Goal: Task Accomplishment & Management: Manage account settings

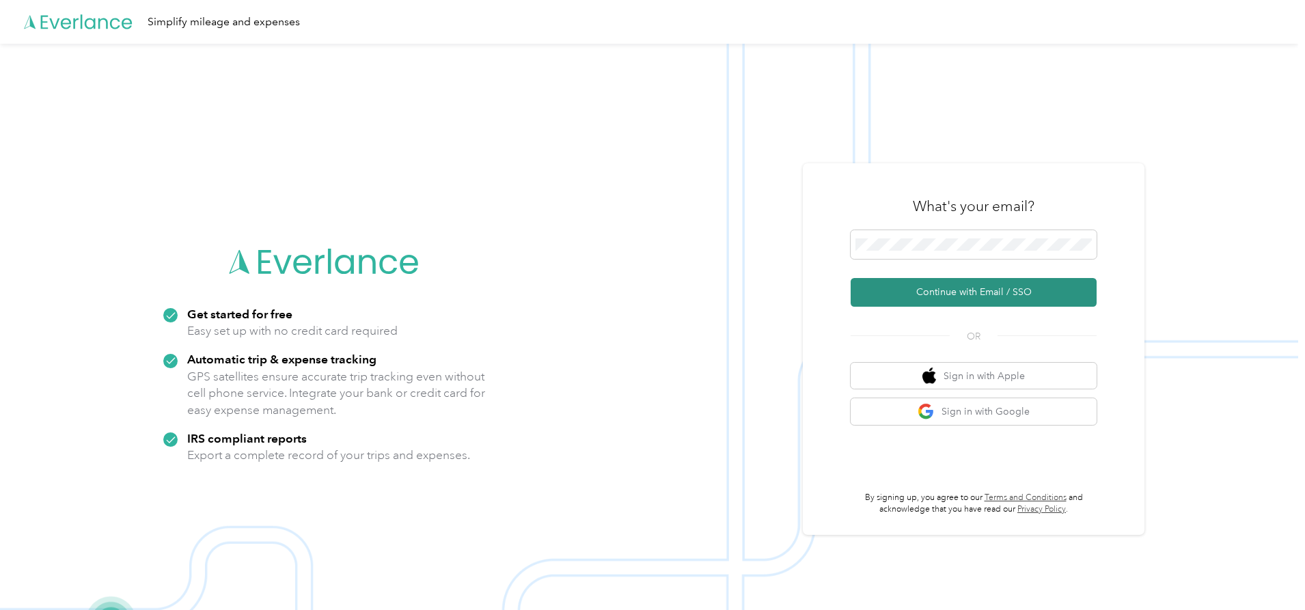
click at [964, 286] on button "Continue with Email / SSO" at bounding box center [974, 292] width 246 height 29
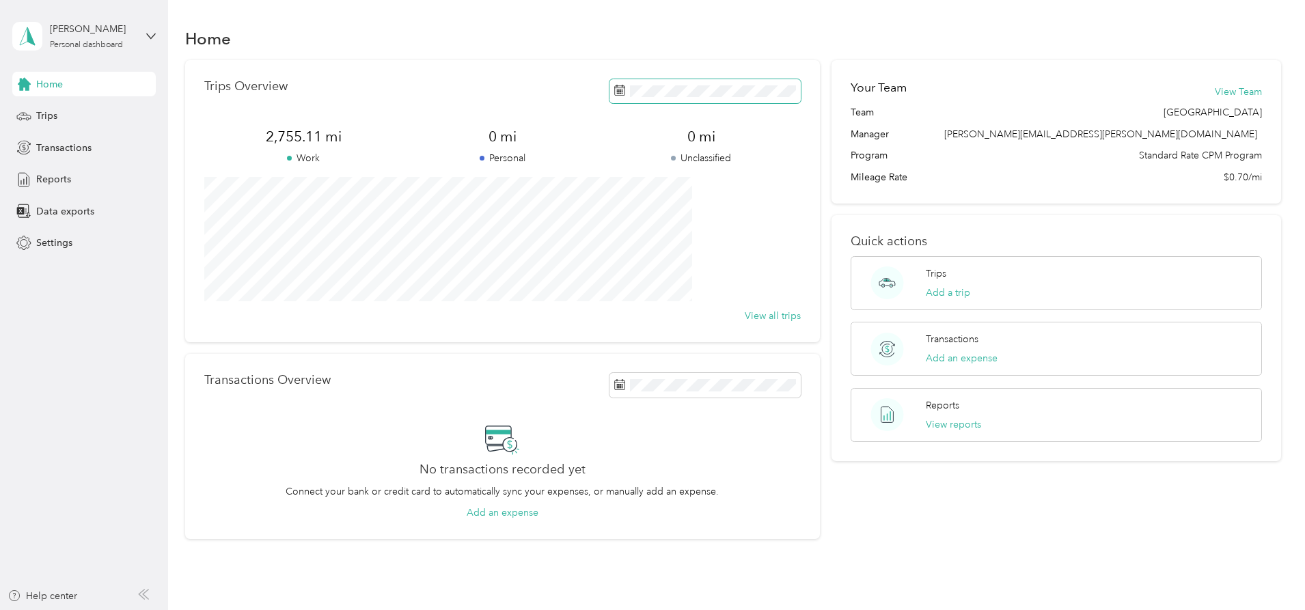
click at [626, 83] on span at bounding box center [704, 91] width 191 height 24
click at [611, 170] on icon at bounding box center [616, 170] width 14 height 14
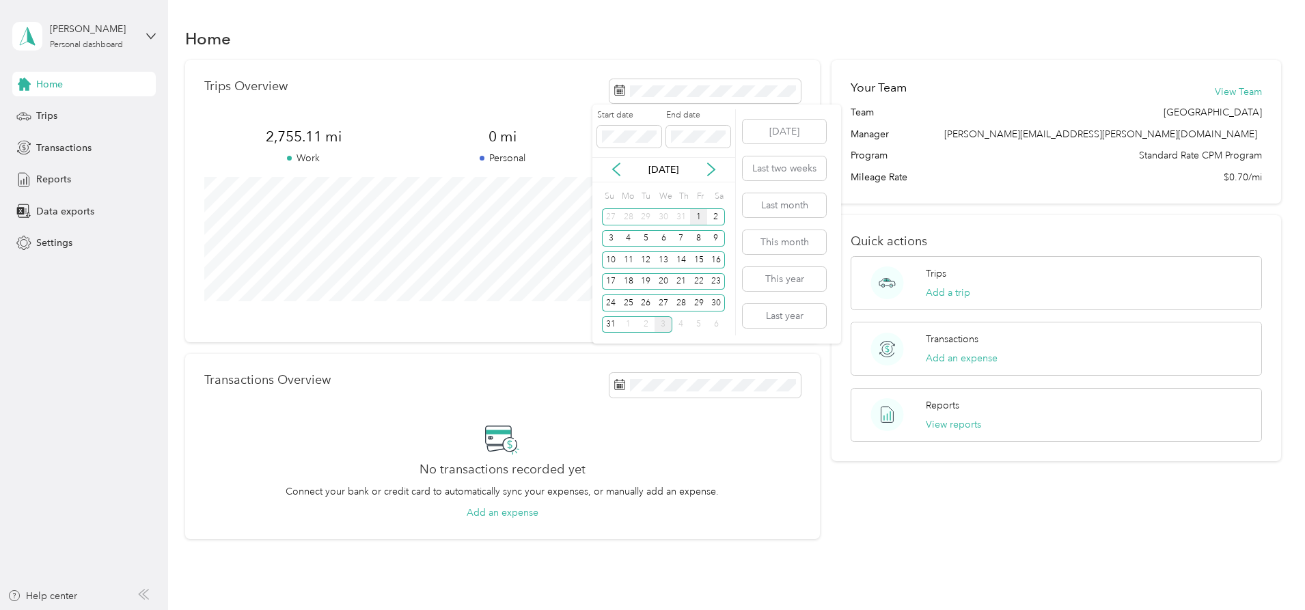
click at [695, 217] on div "1" at bounding box center [699, 216] width 18 height 17
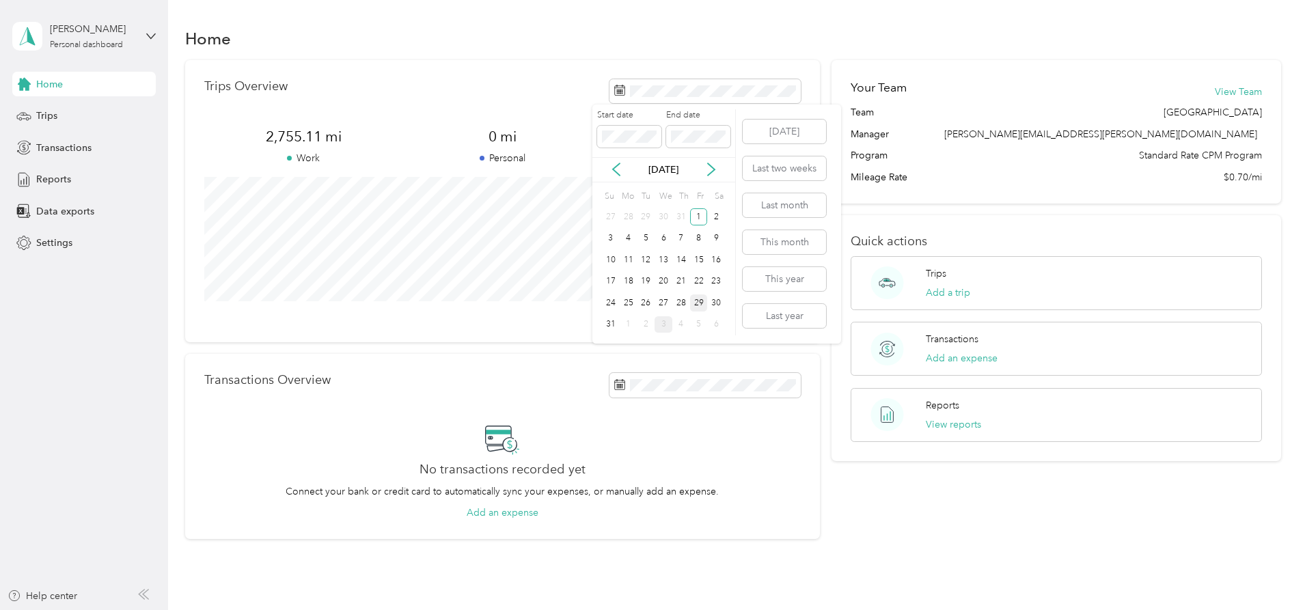
click at [706, 309] on div "29" at bounding box center [699, 302] width 18 height 17
click at [71, 115] on div "Trips" at bounding box center [83, 116] width 143 height 25
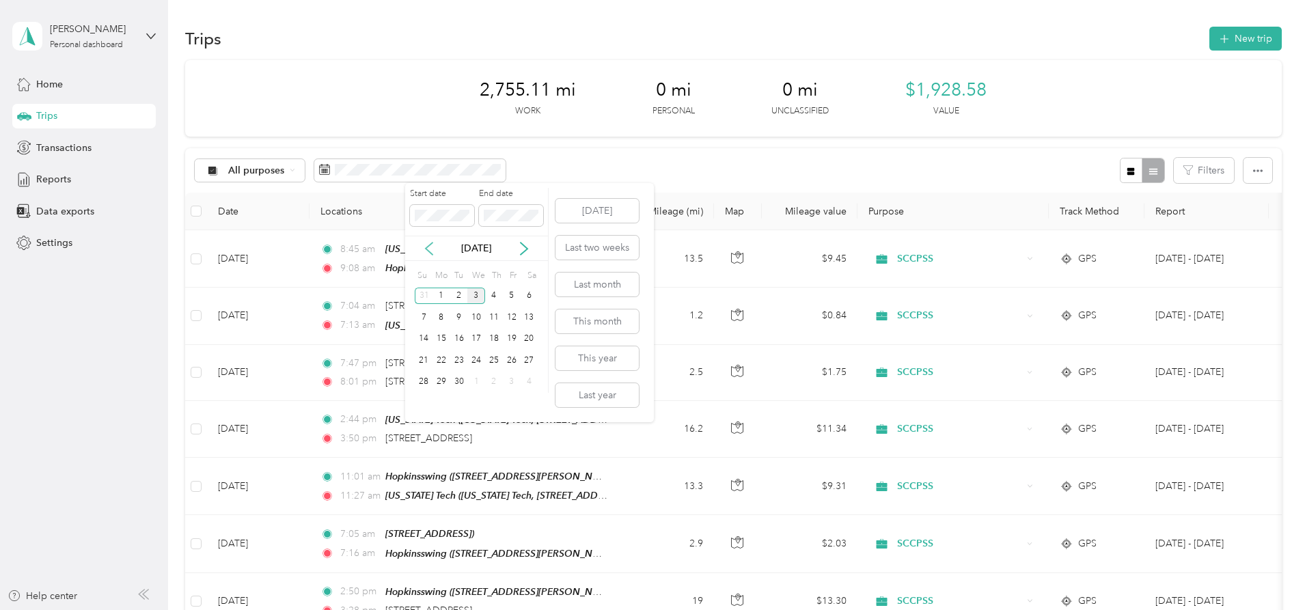
click at [432, 249] on icon at bounding box center [429, 249] width 14 height 14
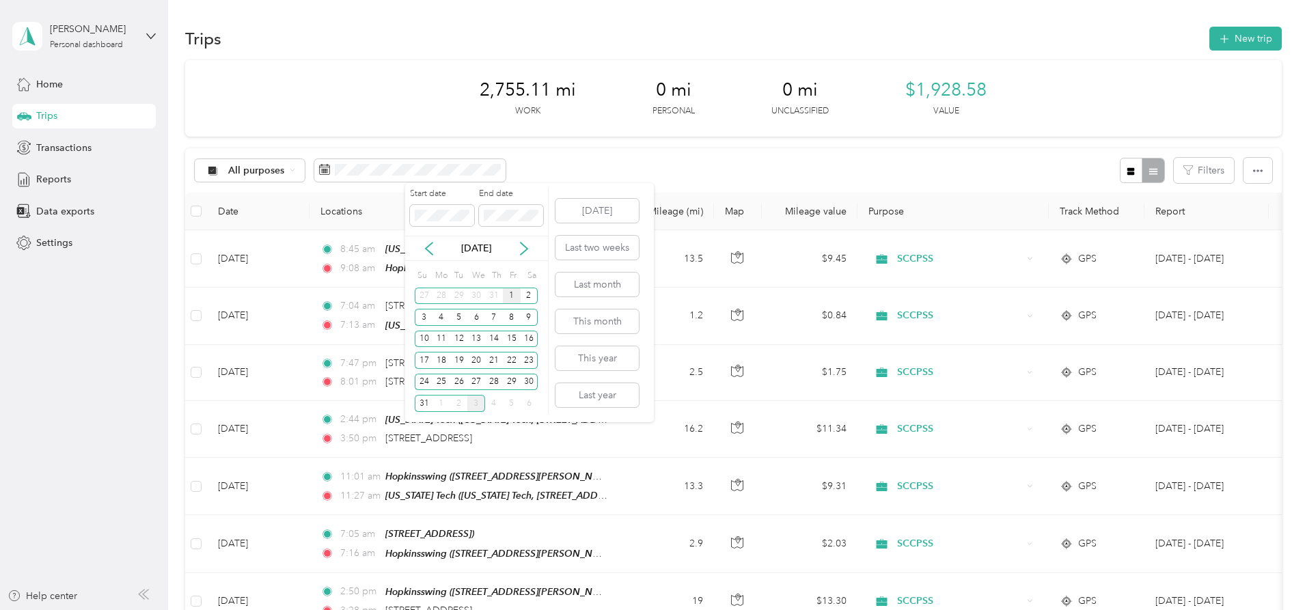
click at [508, 299] on div "1" at bounding box center [512, 296] width 18 height 17
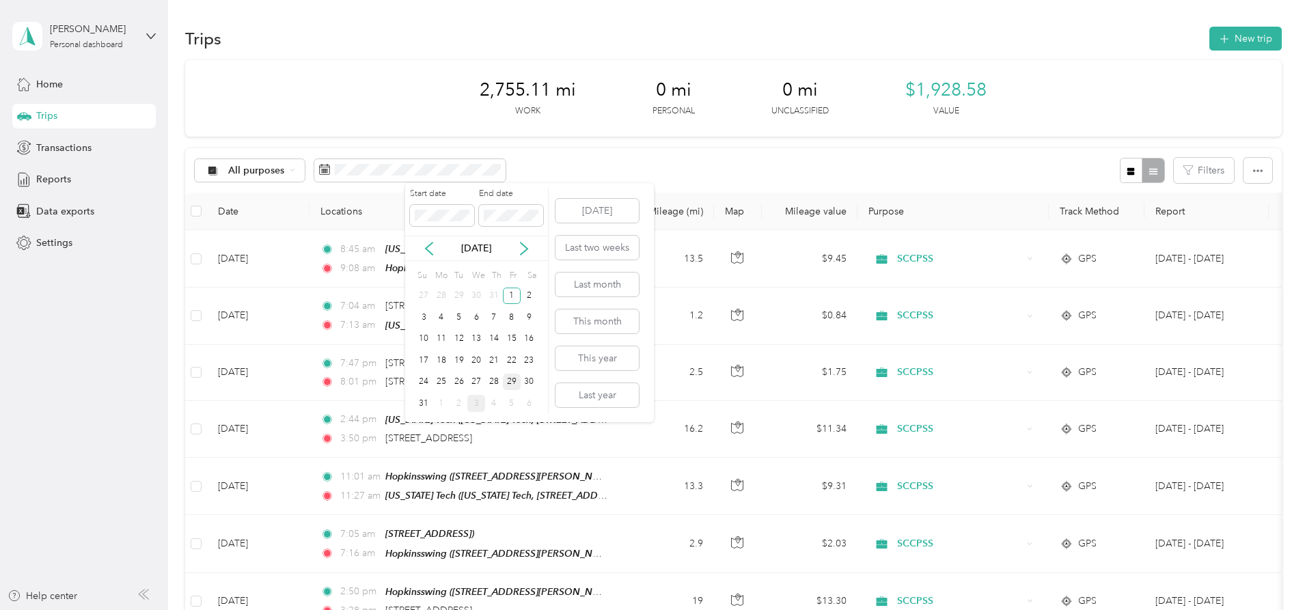
click at [508, 386] on div "29" at bounding box center [512, 382] width 18 height 17
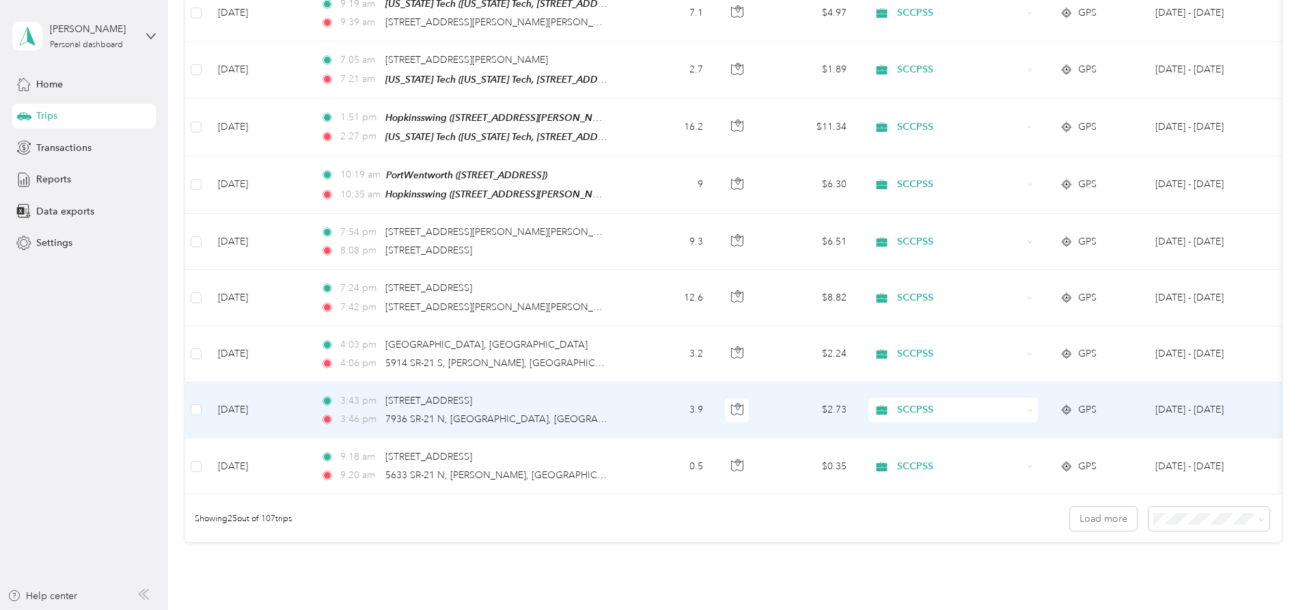
scroll to position [1272, 0]
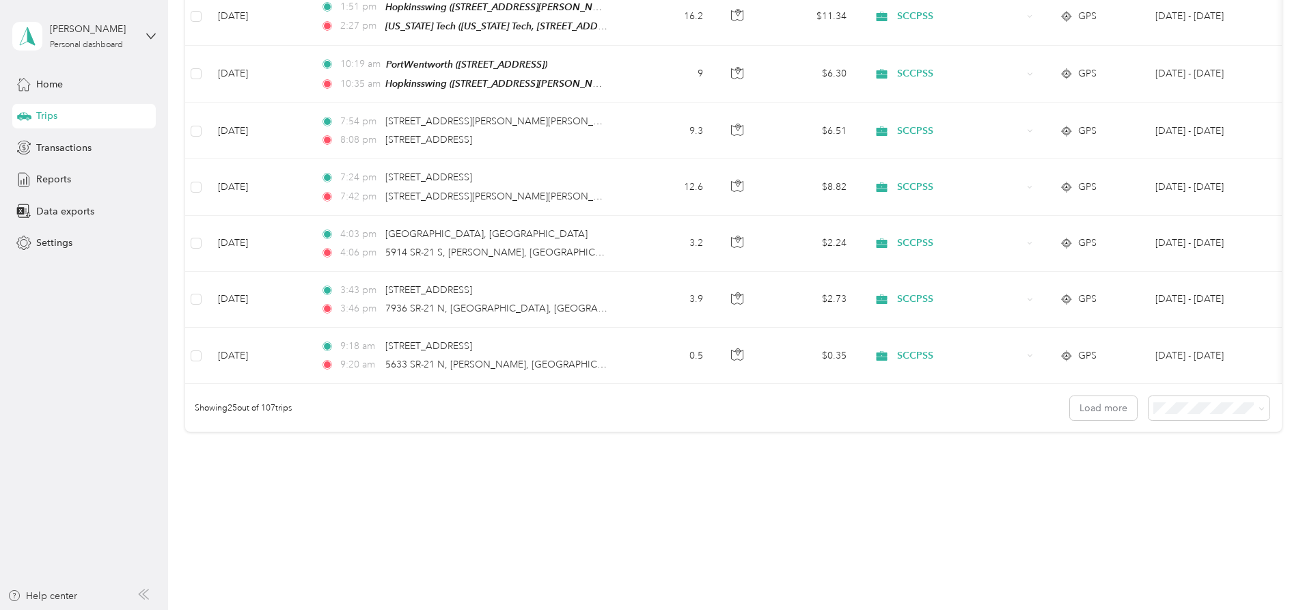
click at [1078, 475] on li "100 per load" at bounding box center [1114, 469] width 121 height 24
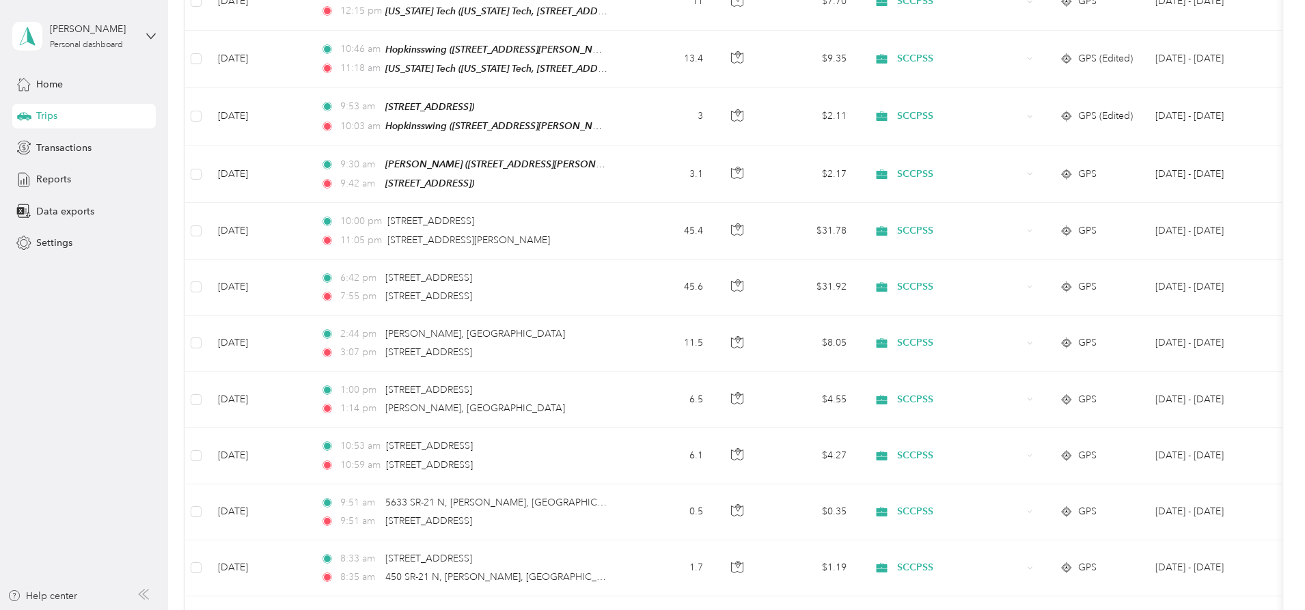
scroll to position [2411, 0]
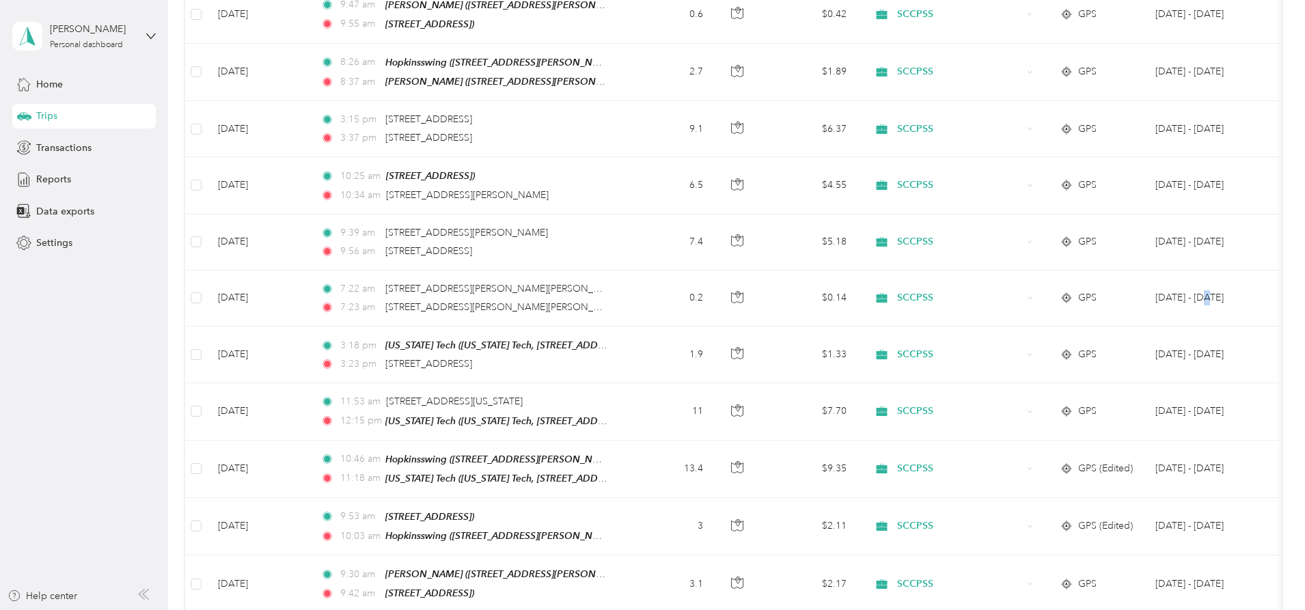
click at [1298, 247] on div "Trips New trip 805.07 mi Work 0 mi Personal 0 mi Unclassified $563.55 Value Cla…" at bounding box center [733, 305] width 1130 height 610
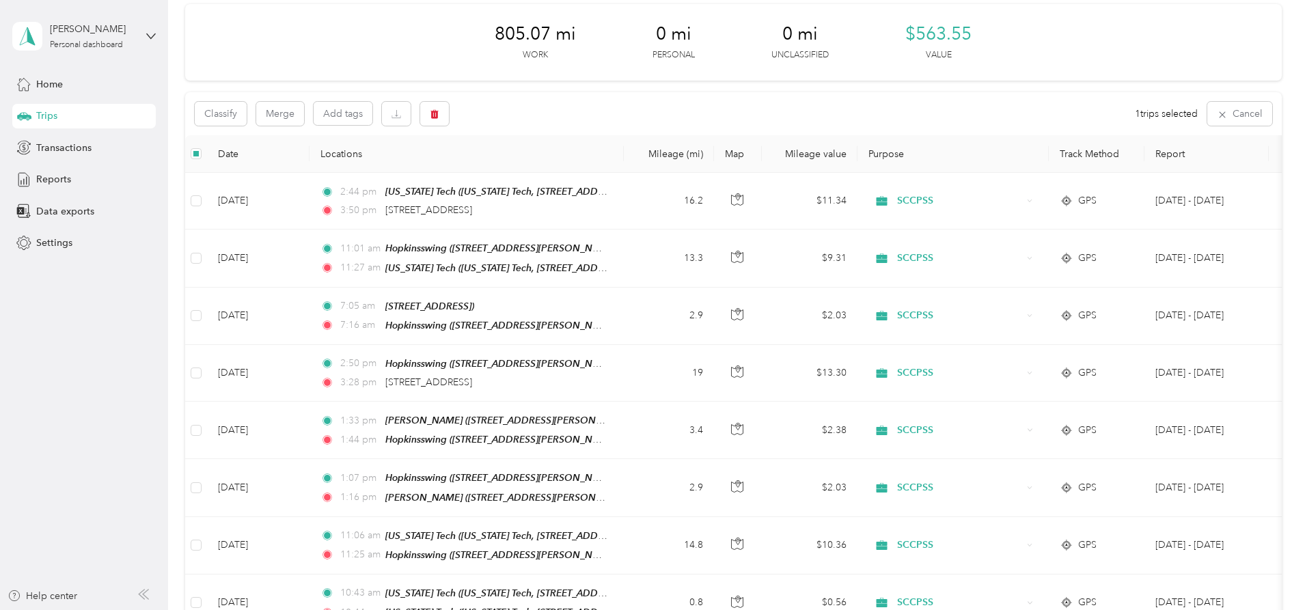
scroll to position [0, 0]
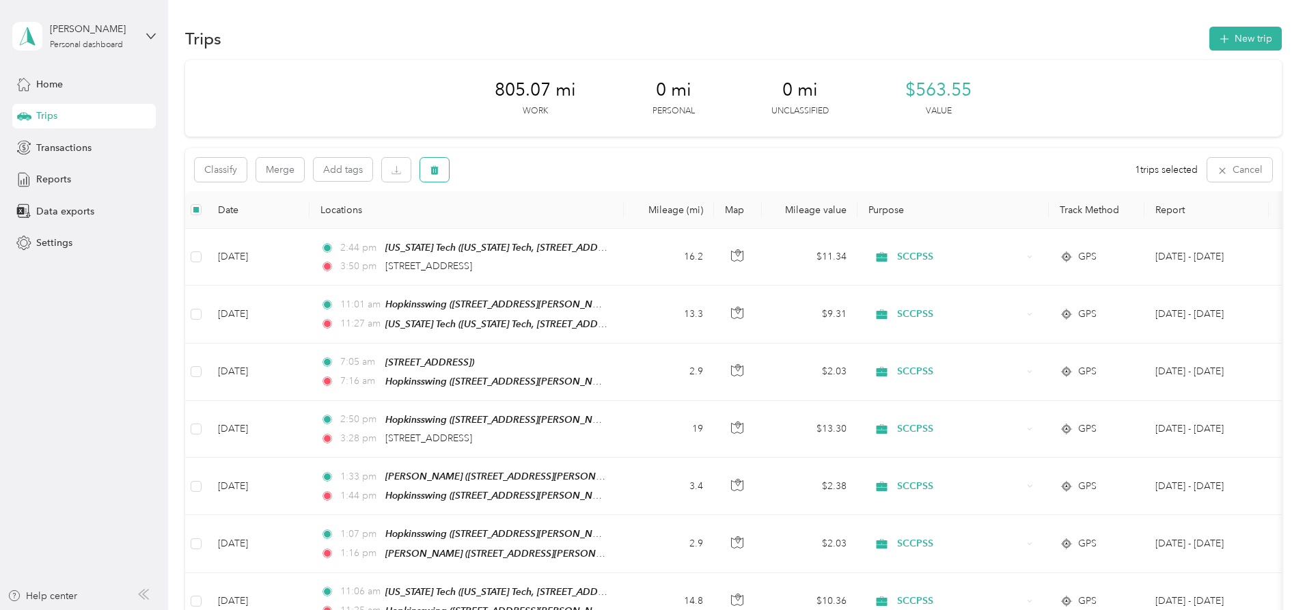
click at [449, 168] on button "button" at bounding box center [434, 170] width 29 height 24
click at [628, 227] on button "Yes" at bounding box center [627, 227] width 27 height 22
click at [449, 177] on button "button" at bounding box center [434, 170] width 29 height 24
click at [631, 232] on button "Yes" at bounding box center [627, 227] width 27 height 22
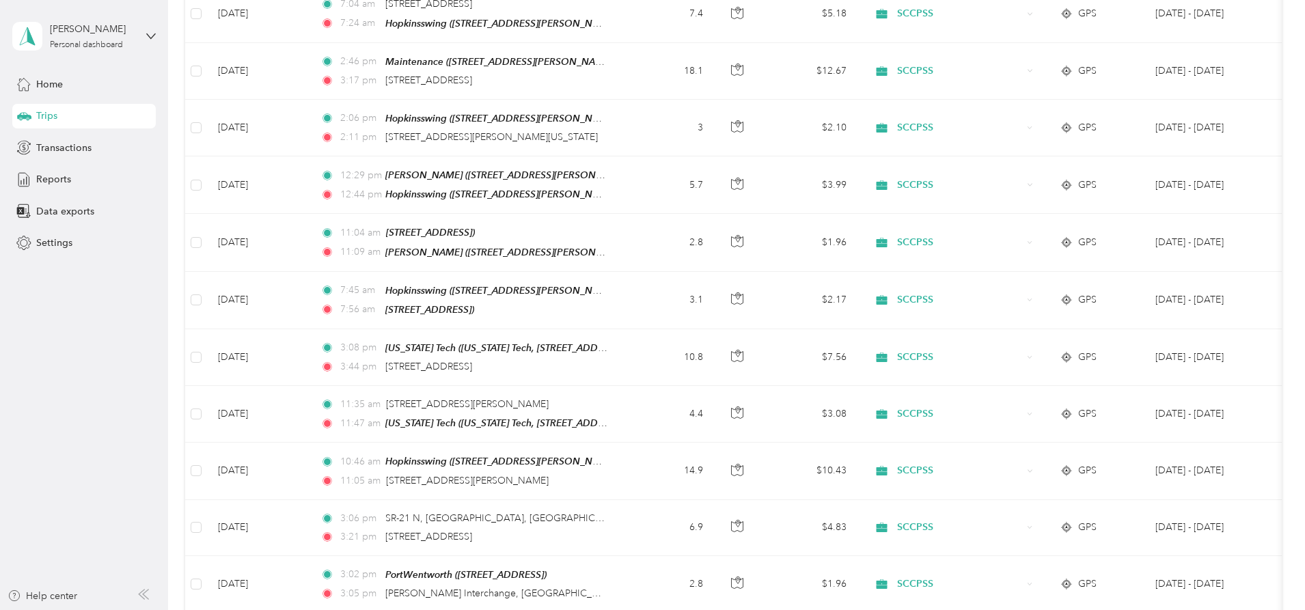
scroll to position [5487, 0]
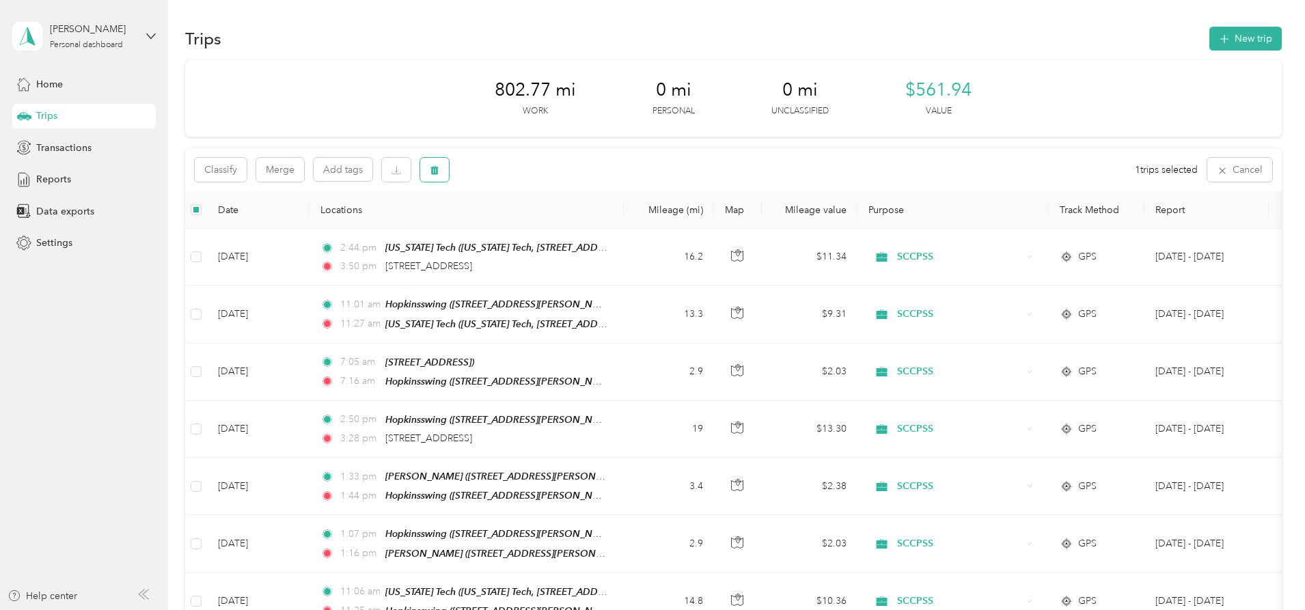
click at [449, 175] on button "button" at bounding box center [434, 170] width 29 height 24
click at [622, 226] on button "Yes" at bounding box center [627, 227] width 27 height 22
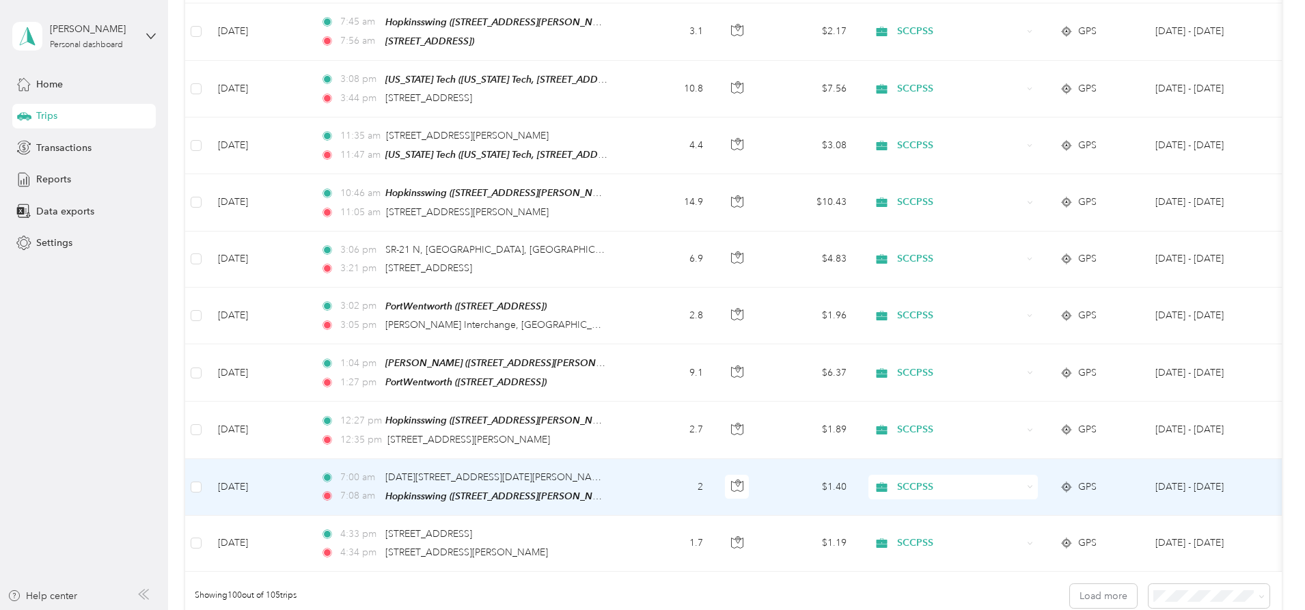
scroll to position [5487, 0]
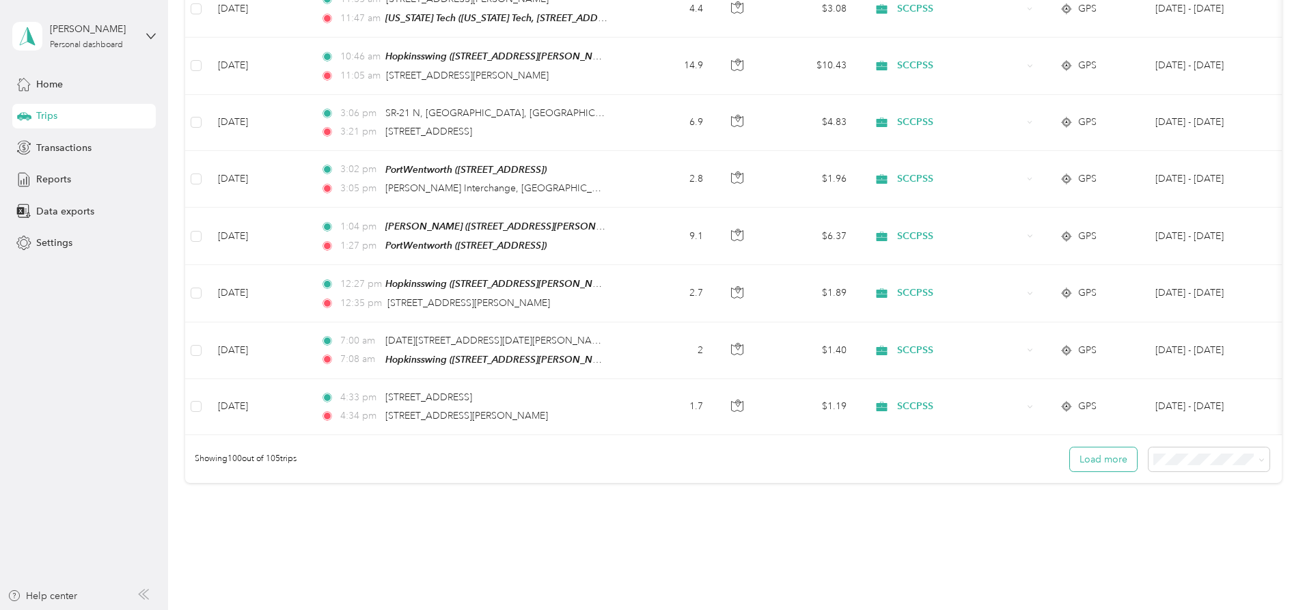
click at [1070, 447] on button "Load more" at bounding box center [1103, 459] width 67 height 24
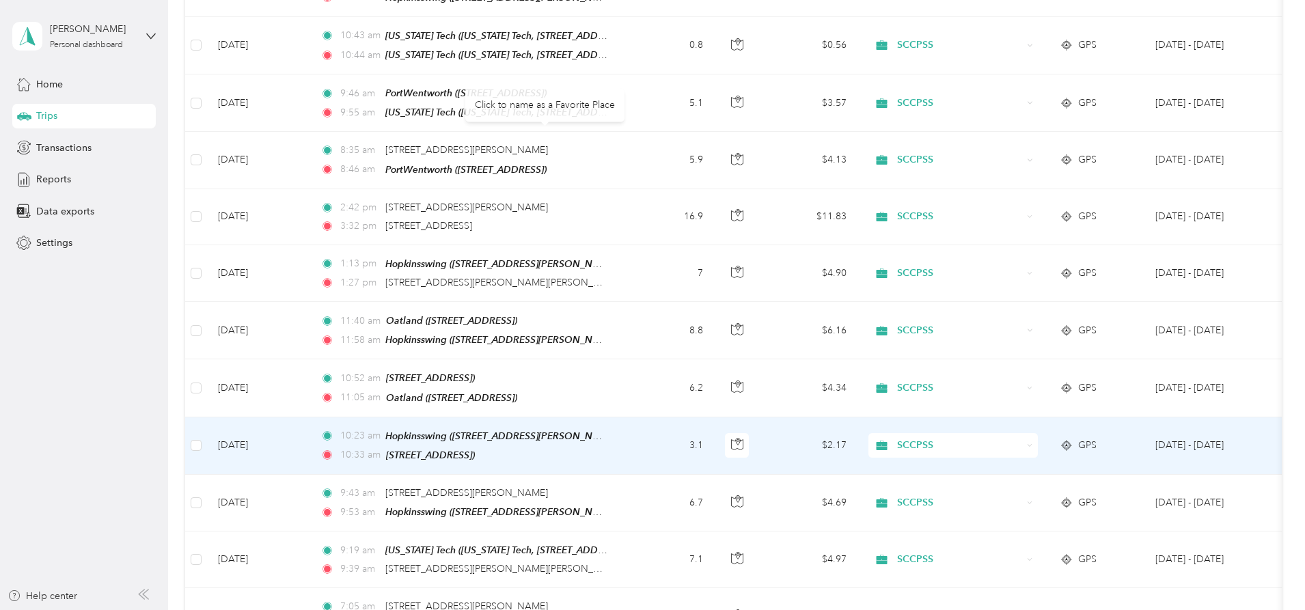
scroll to position [6580, 0]
